Goal: Task Accomplishment & Management: Use online tool/utility

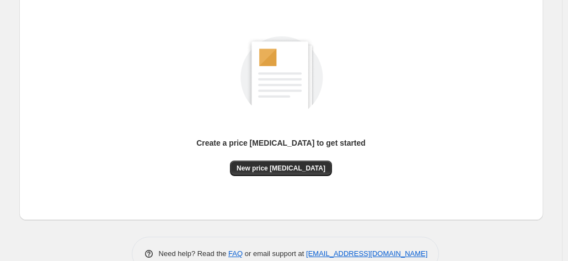
scroll to position [152, 0]
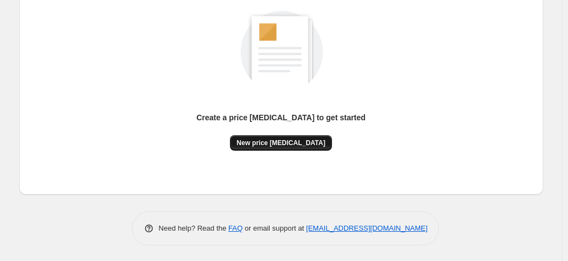
click at [296, 141] on span "New price change job" at bounding box center [280, 142] width 89 height 9
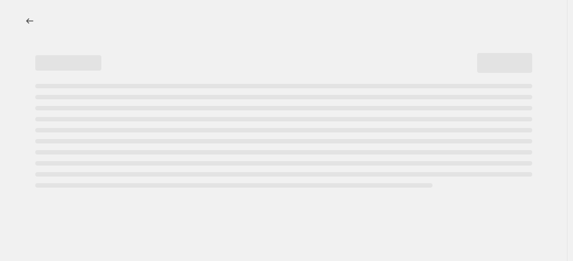
select select "percentage"
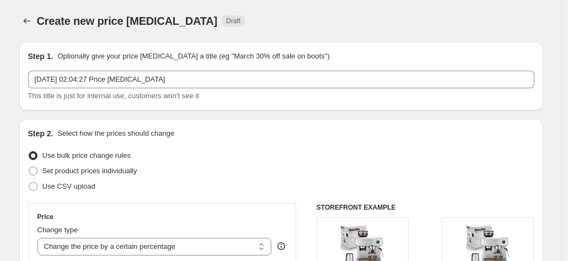
scroll to position [110, 0]
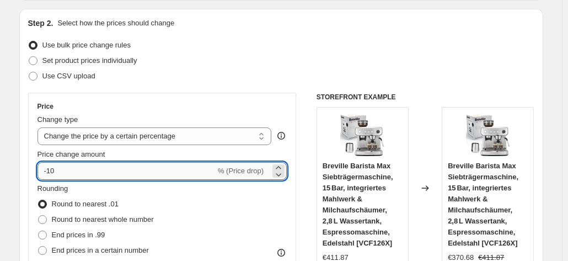
click at [85, 170] on input "-10" at bounding box center [126, 171] width 178 height 18
type input "-1"
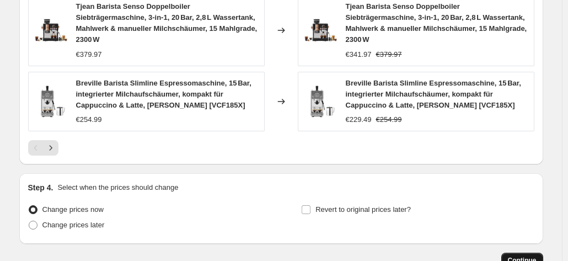
scroll to position [882, 0]
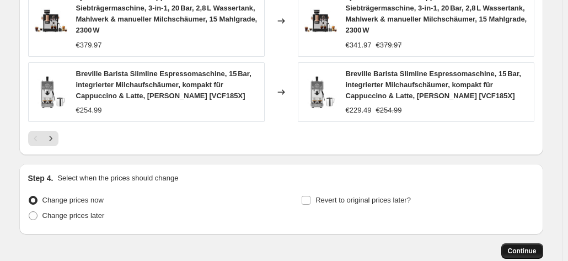
type input "-35"
click at [519, 246] on span "Continue" at bounding box center [522, 250] width 29 height 9
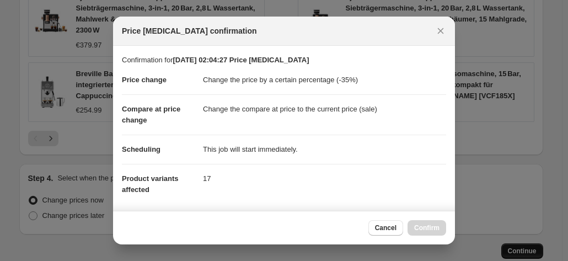
scroll to position [0, 0]
click at [430, 230] on span "Confirm" at bounding box center [426, 227] width 25 height 9
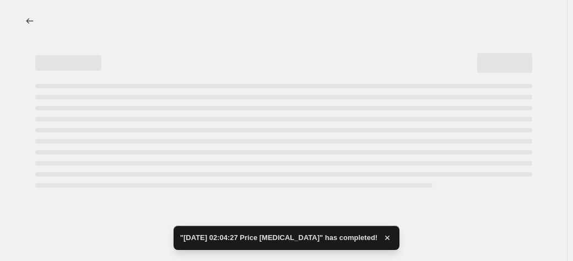
select select "percentage"
